Goal: Transaction & Acquisition: Purchase product/service

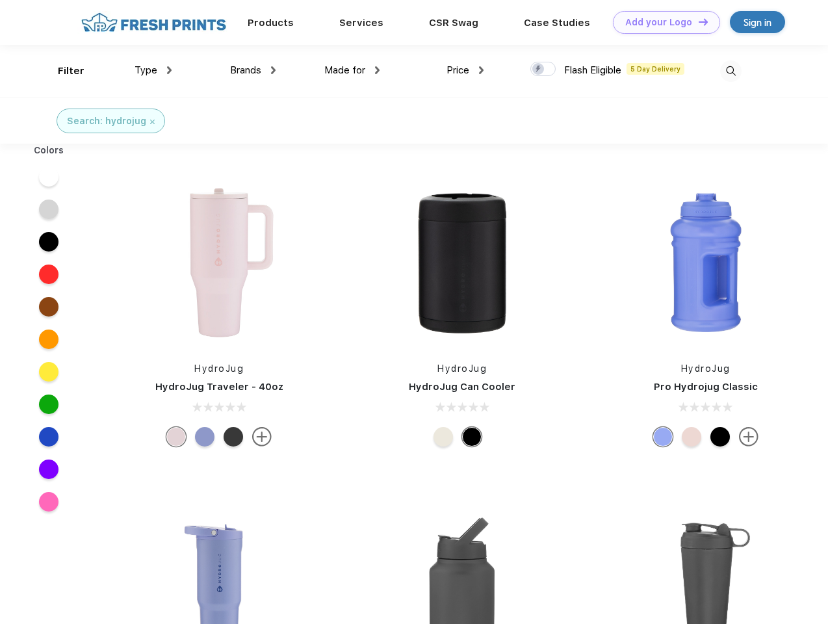
scroll to position [1, 0]
click at [662, 22] on link "Add your Logo Design Tool" at bounding box center [666, 22] width 107 height 23
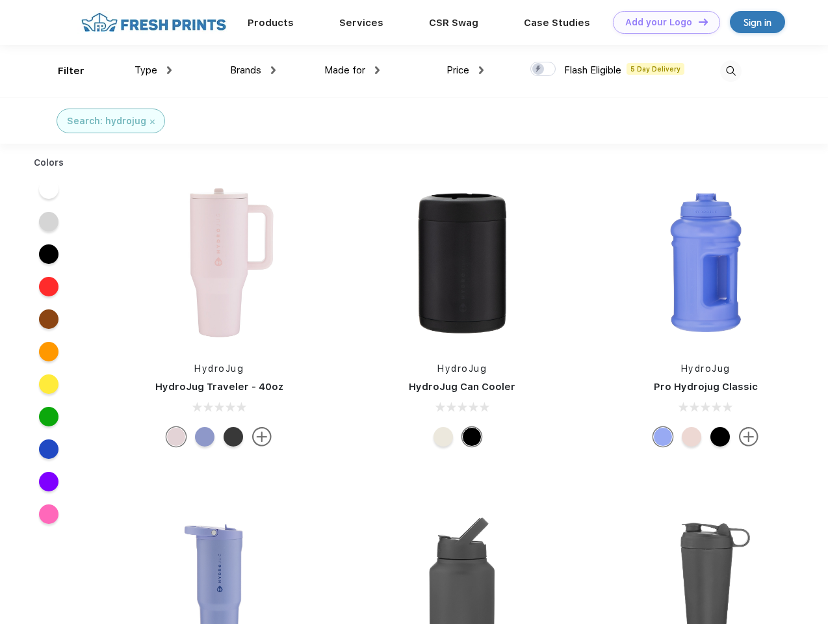
click at [0, 0] on div "Design Tool" at bounding box center [0, 0] width 0 height 0
click at [698, 21] on link "Add your Logo Design Tool" at bounding box center [666, 22] width 107 height 23
click at [62, 71] on div "Filter" at bounding box center [71, 71] width 27 height 15
click at [153, 70] on span "Type" at bounding box center [146, 70] width 23 height 12
click at [253, 70] on span "Brands" at bounding box center [245, 70] width 31 height 12
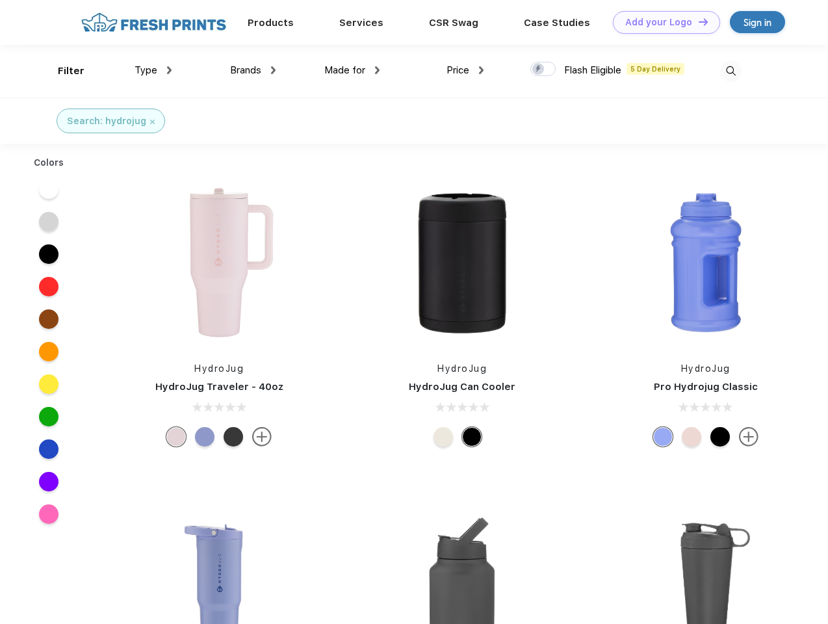
click at [352, 70] on span "Made for" at bounding box center [344, 70] width 41 height 12
click at [466, 70] on span "Price" at bounding box center [458, 70] width 23 height 12
click at [544, 70] on div at bounding box center [543, 69] width 25 height 14
click at [539, 70] on input "checkbox" at bounding box center [535, 65] width 8 height 8
click at [731, 71] on img at bounding box center [730, 70] width 21 height 21
